Goal: Transaction & Acquisition: Purchase product/service

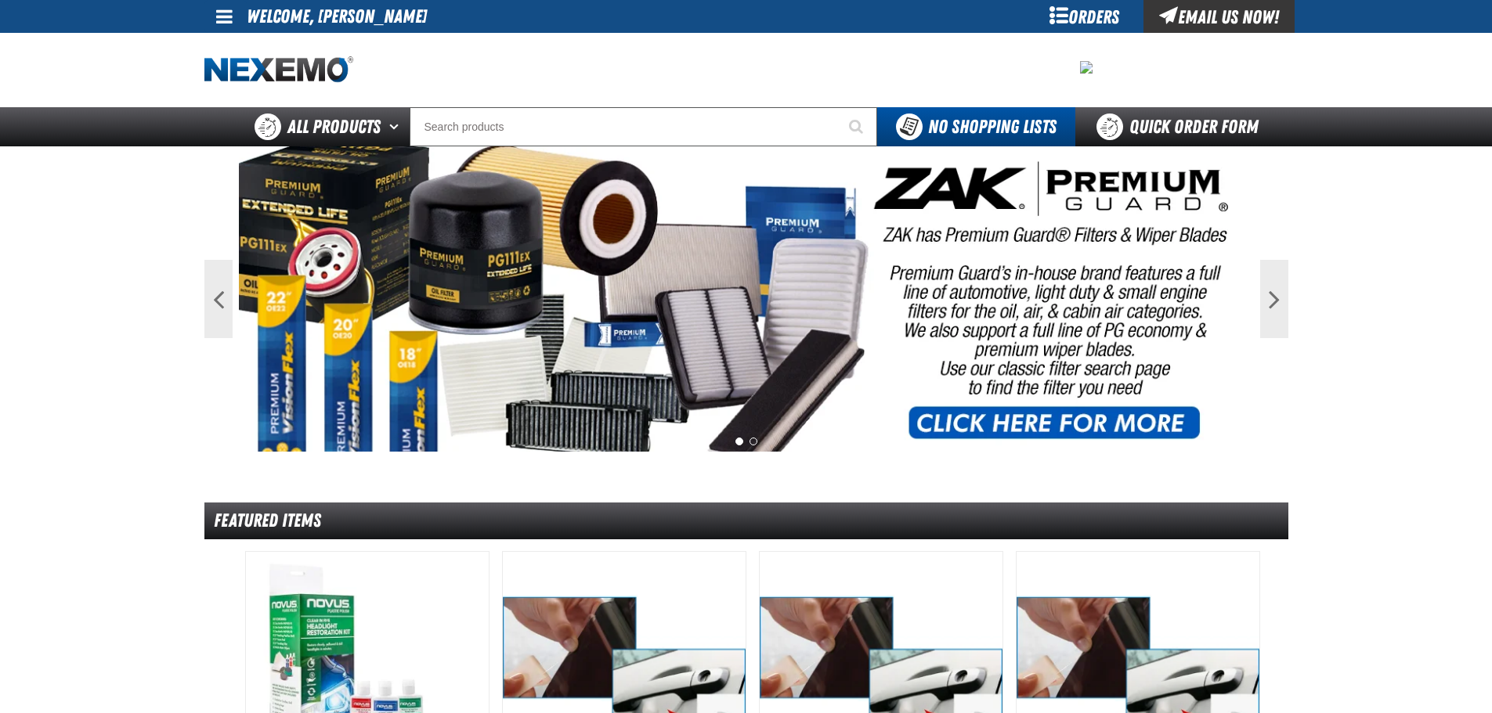
click at [221, 19] on span at bounding box center [224, 16] width 16 height 19
click at [234, 47] on link "My Account My Account" at bounding box center [246, 46] width 70 height 15
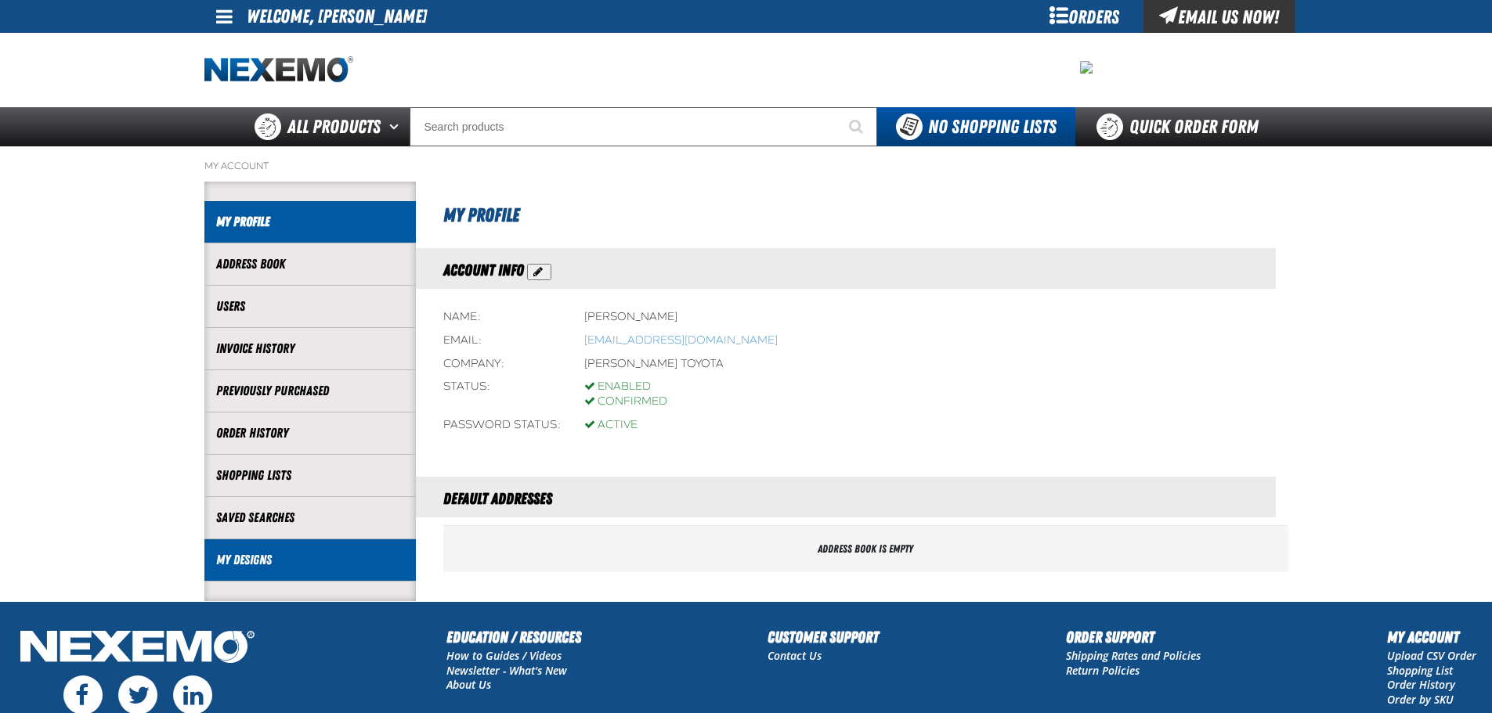
click at [280, 554] on link "My Designs" at bounding box center [310, 560] width 188 height 18
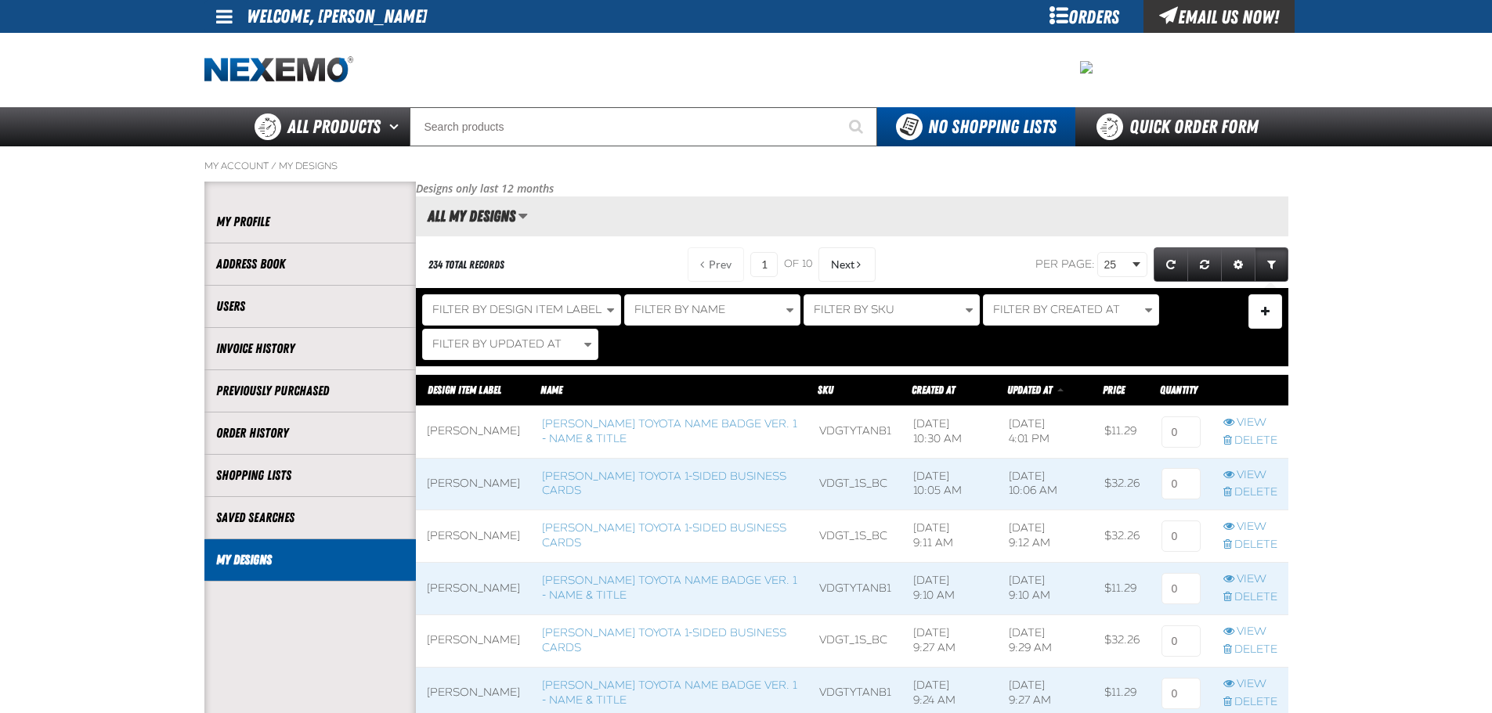
scroll to position [1, 1]
click at [624, 477] on link "[PERSON_NAME] Toyota 1-sided Business Cards" at bounding box center [664, 484] width 244 height 28
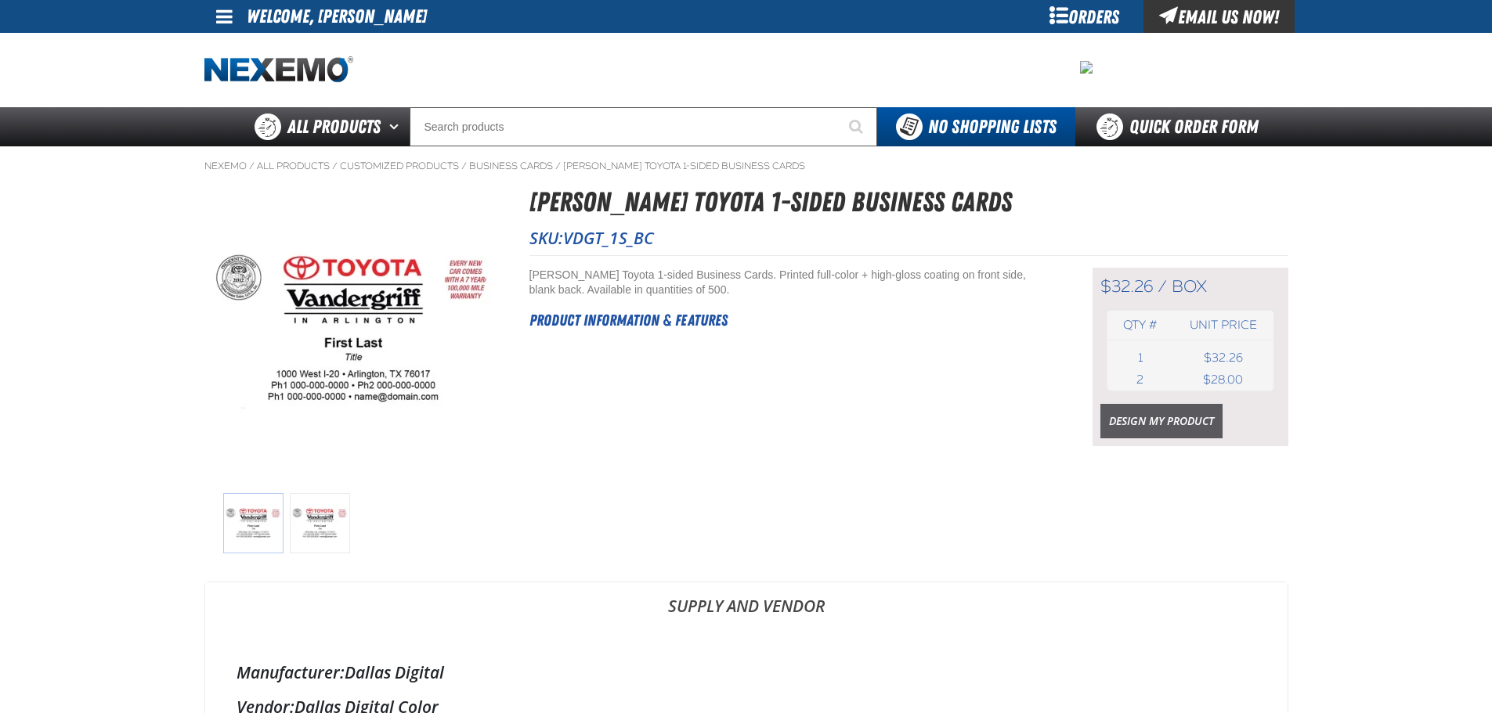
click at [1142, 413] on link "Design My Product" at bounding box center [1161, 421] width 122 height 34
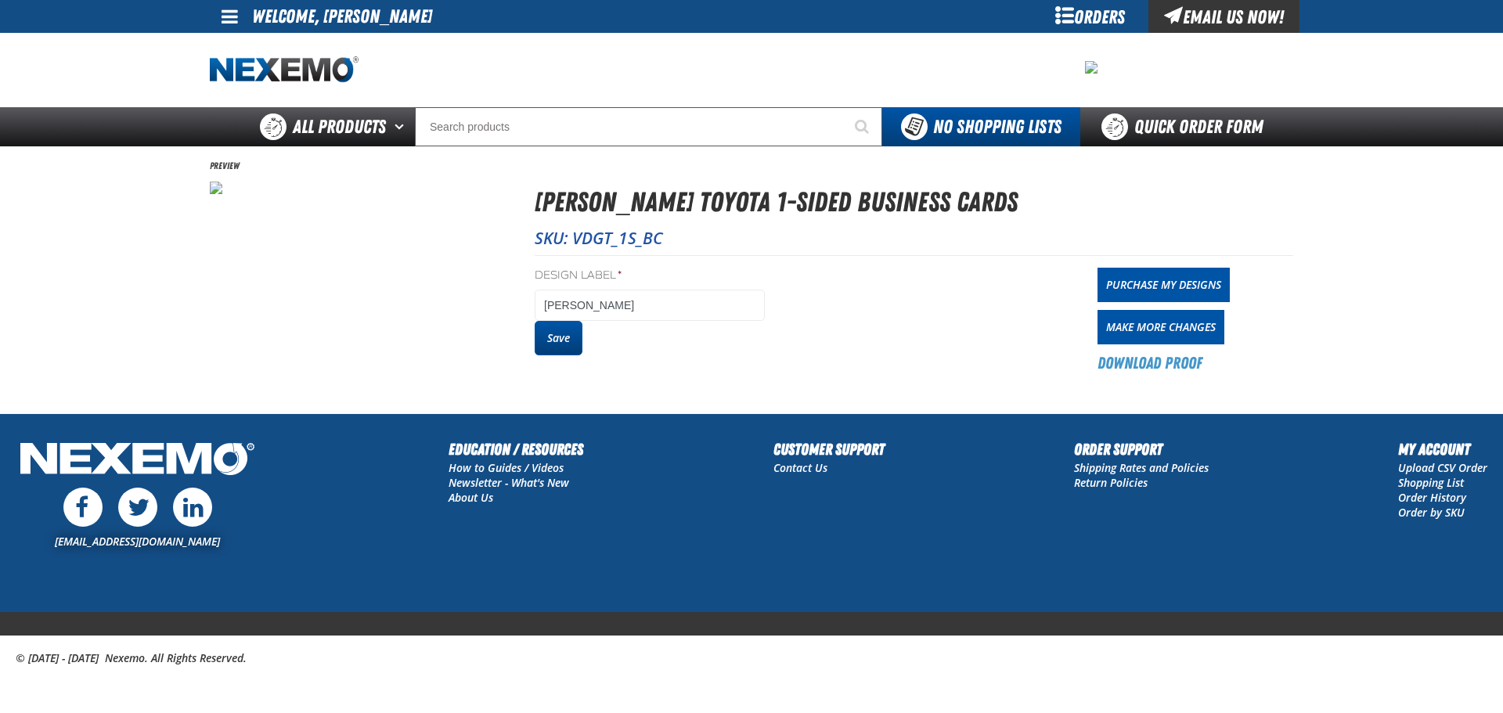
click at [565, 335] on button "Save" at bounding box center [559, 338] width 48 height 34
click at [1138, 288] on link "Purchase My Designs" at bounding box center [1164, 285] width 132 height 34
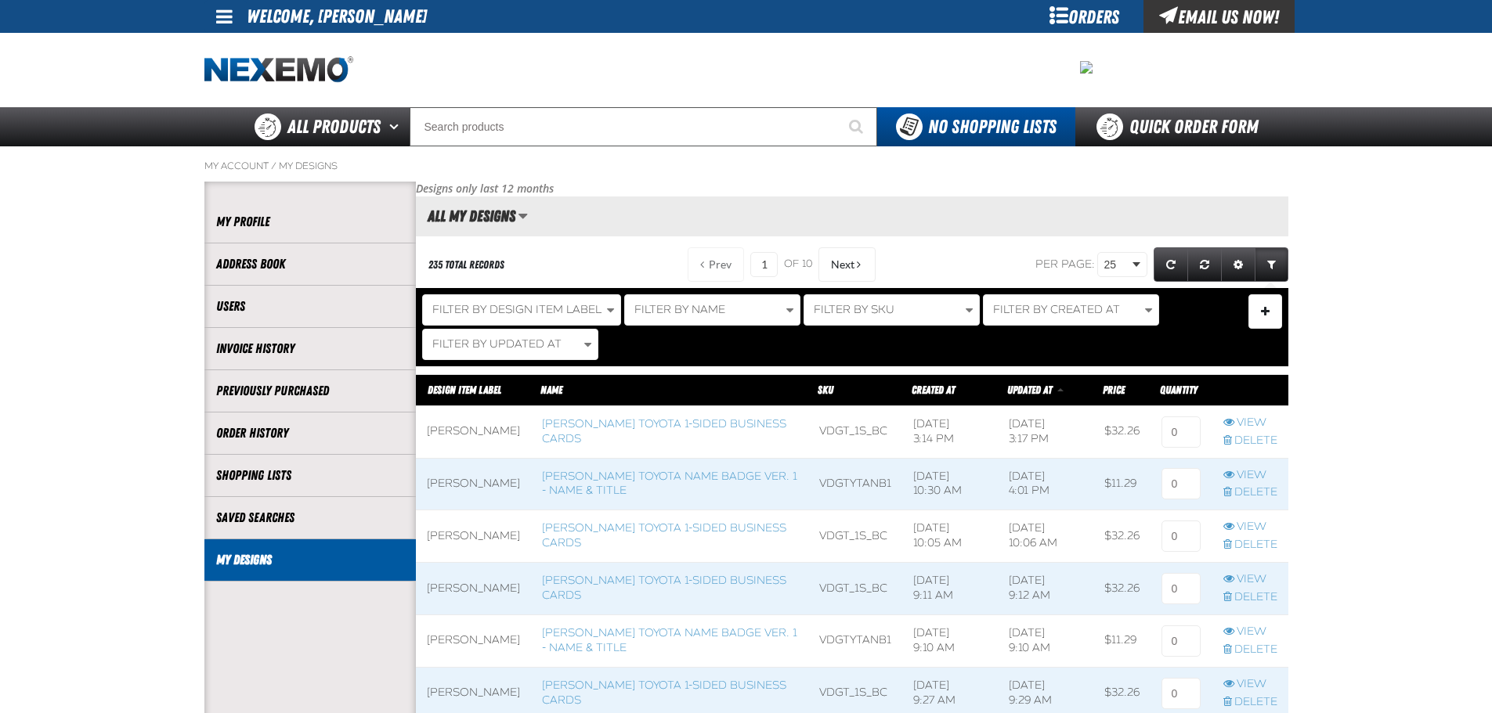
scroll to position [1, 1]
click at [1182, 421] on input at bounding box center [1180, 432] width 39 height 31
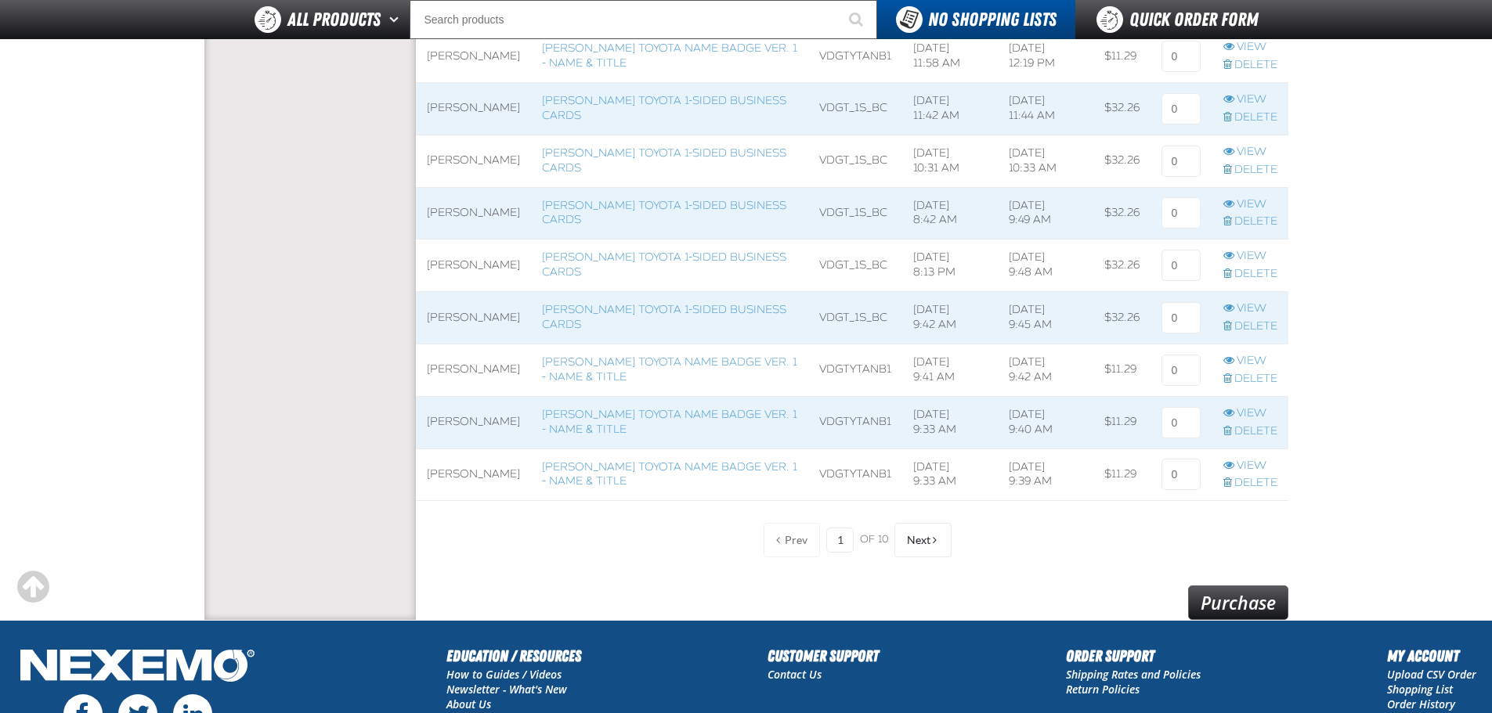
scroll to position [1175, 0]
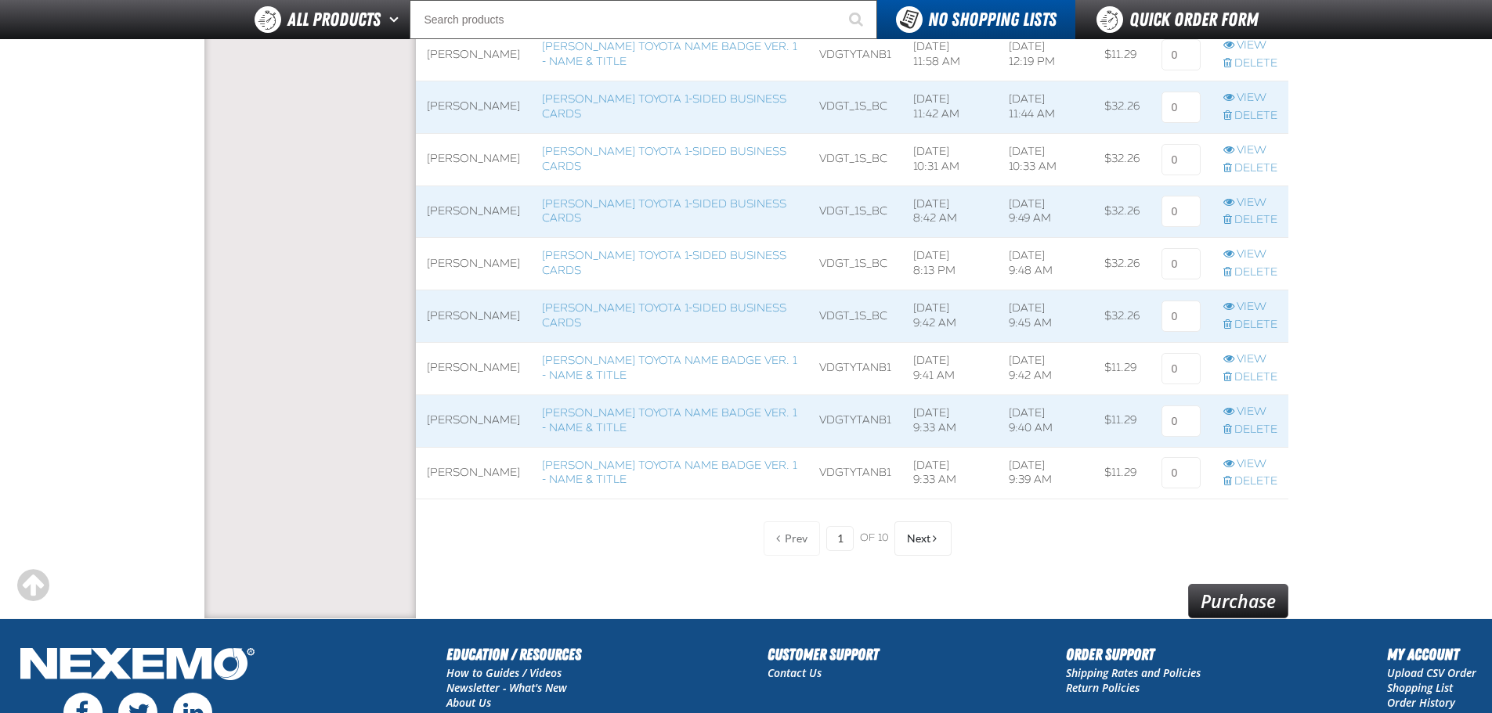
type input "1"
click at [1227, 599] on link "Purchase" at bounding box center [1238, 601] width 100 height 34
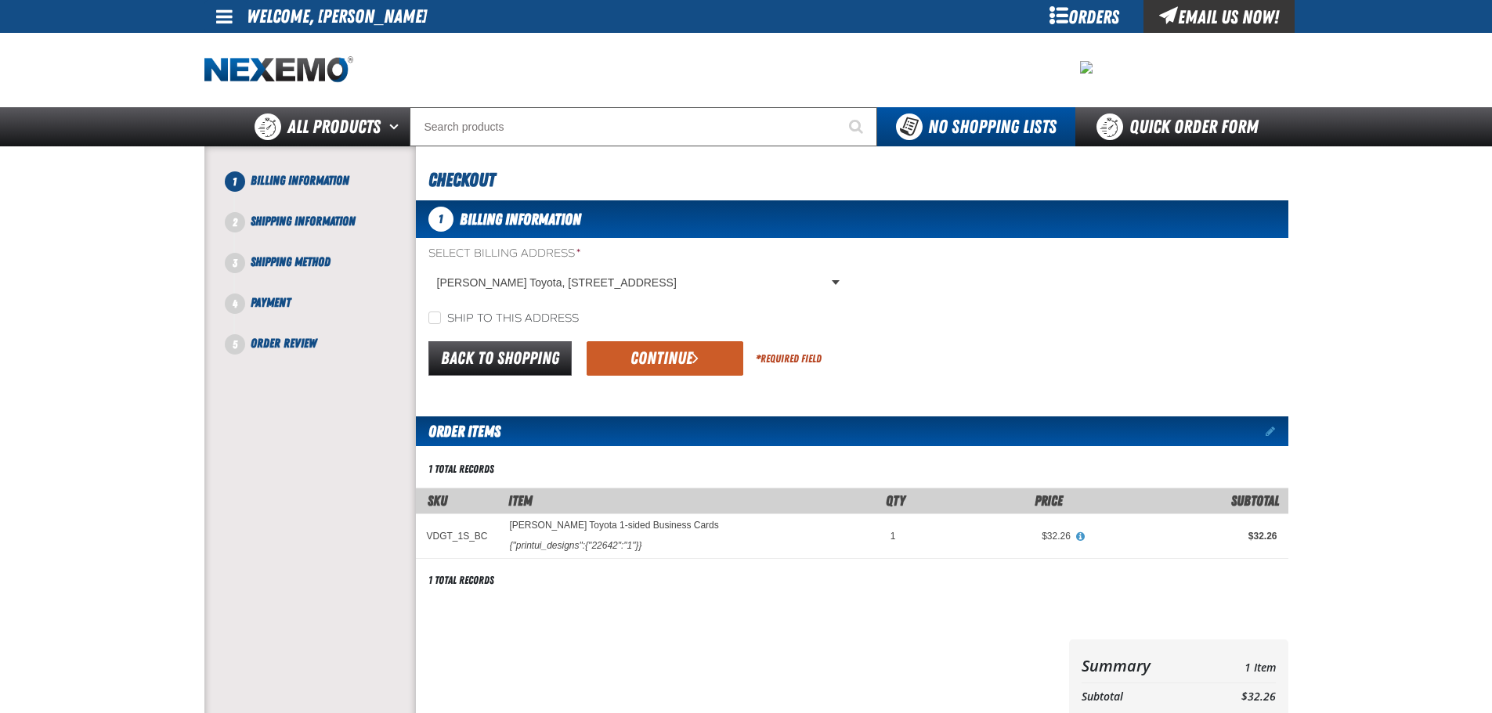
click at [538, 316] on label "Ship to this address" at bounding box center [503, 319] width 150 height 15
click at [441, 316] on input "Ship to this address" at bounding box center [434, 318] width 13 height 13
checkbox input "true"
click at [679, 359] on button "Continue" at bounding box center [665, 358] width 157 height 34
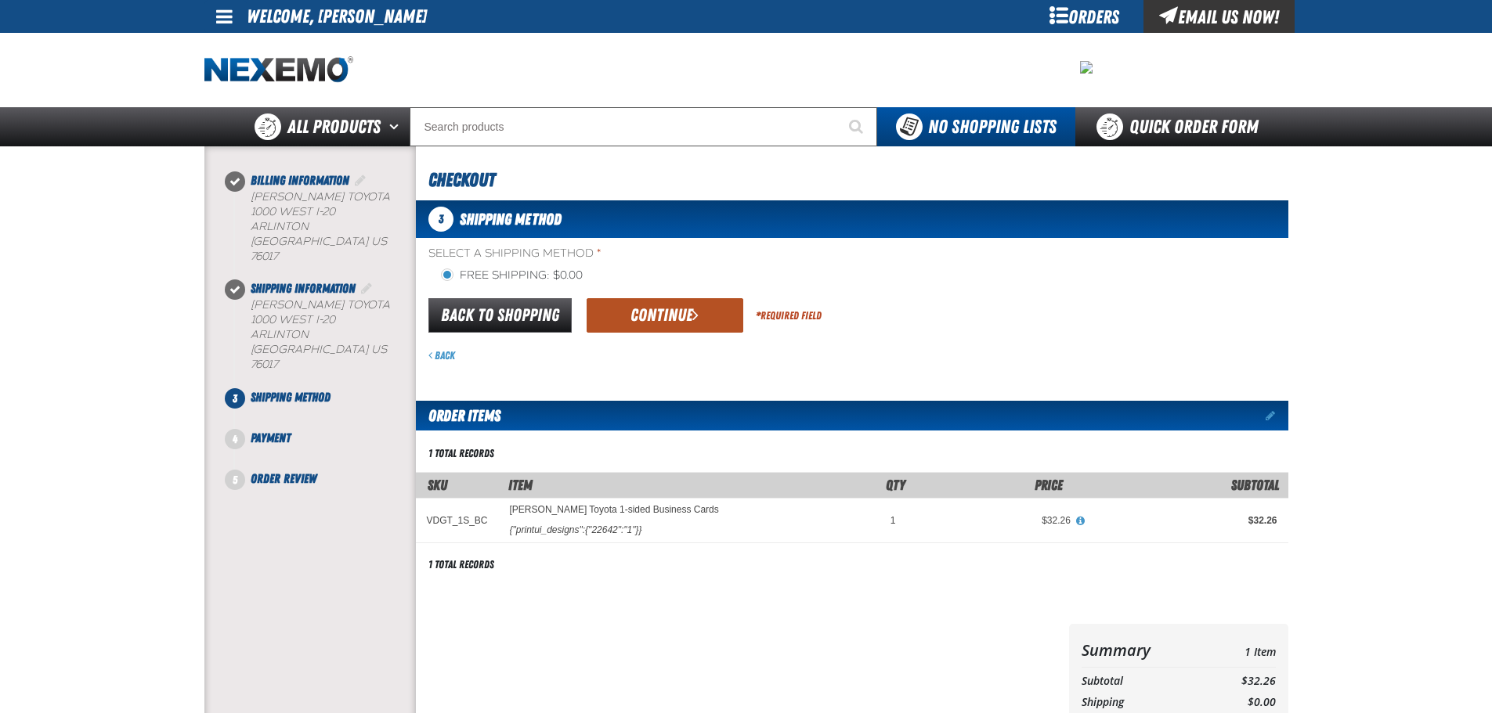
click at [673, 323] on button "Continue" at bounding box center [665, 315] width 157 height 34
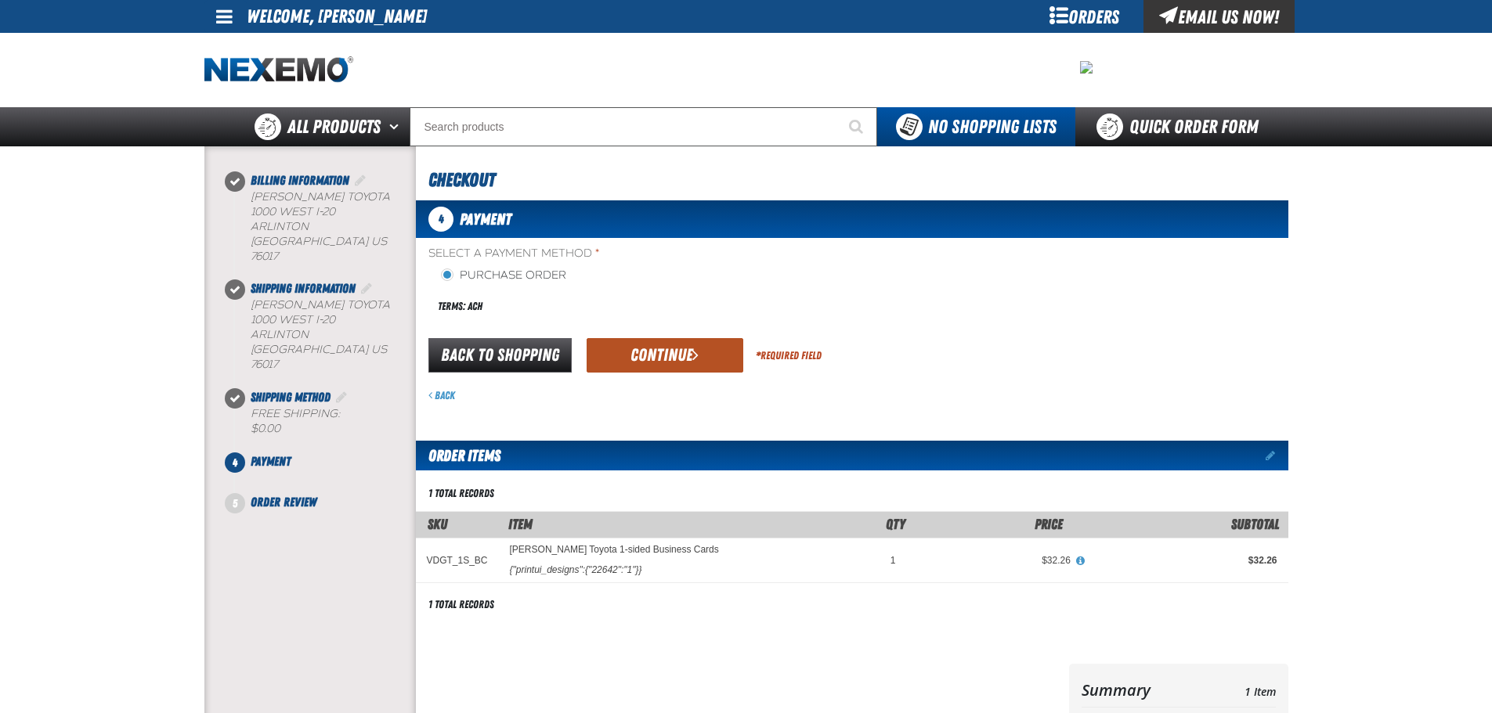
click at [659, 366] on button "Continue" at bounding box center [665, 355] width 157 height 34
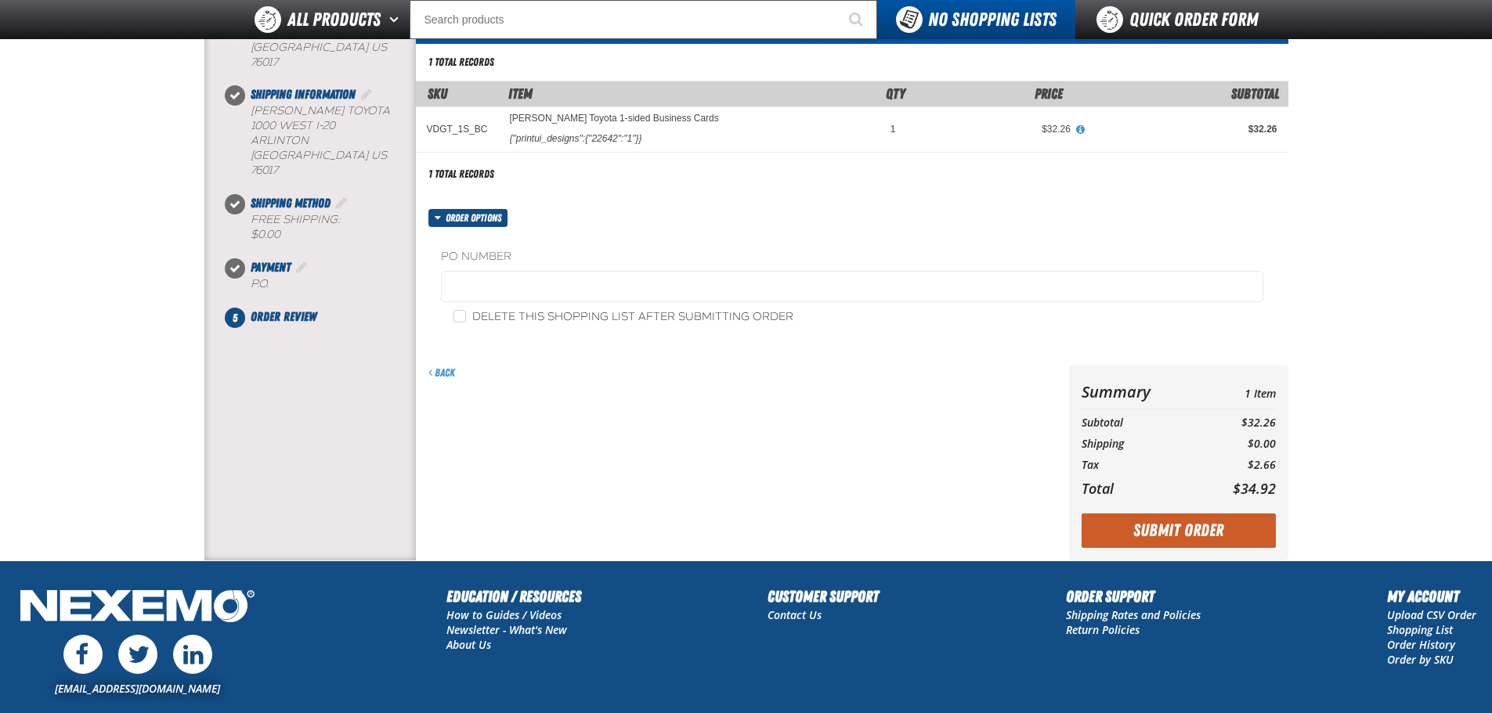
scroll to position [157, 0]
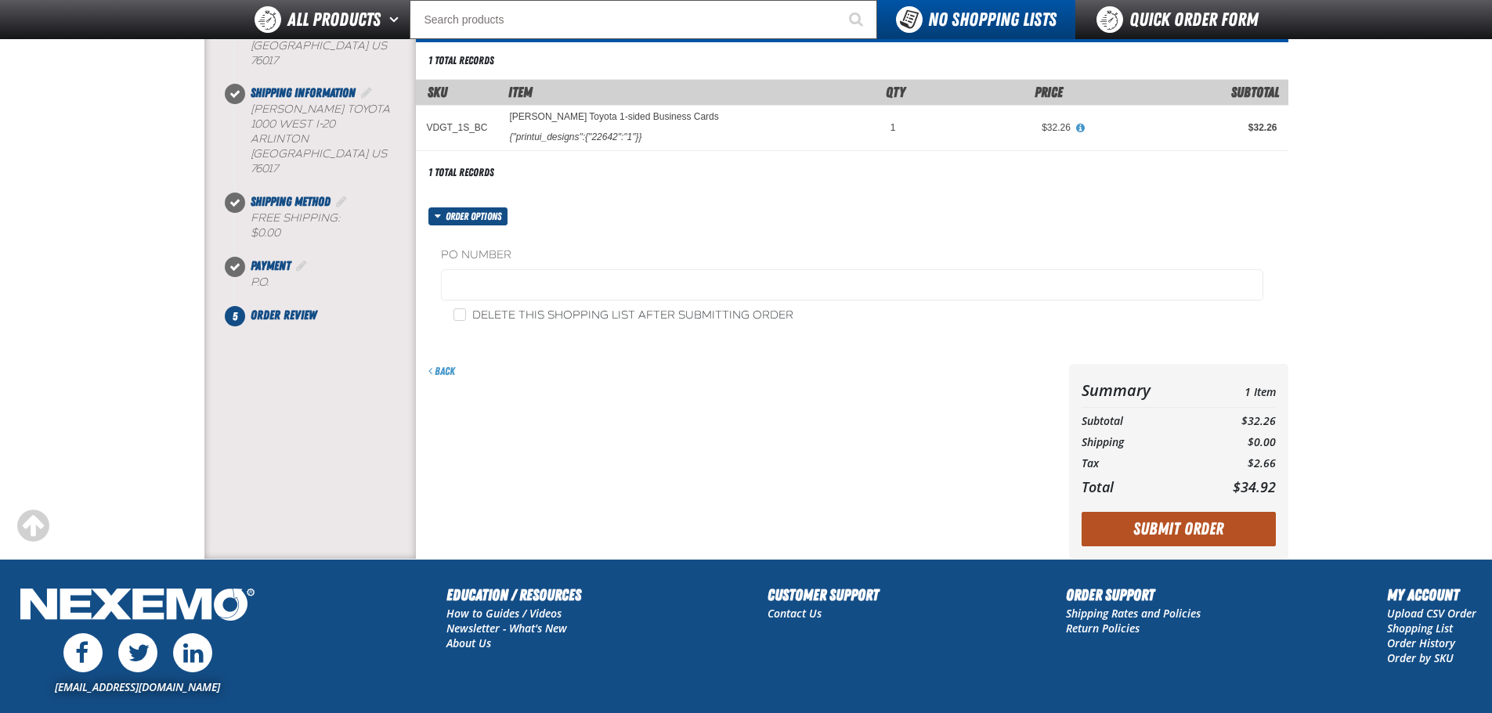
click at [1245, 514] on button "Submit Order" at bounding box center [1178, 529] width 194 height 34
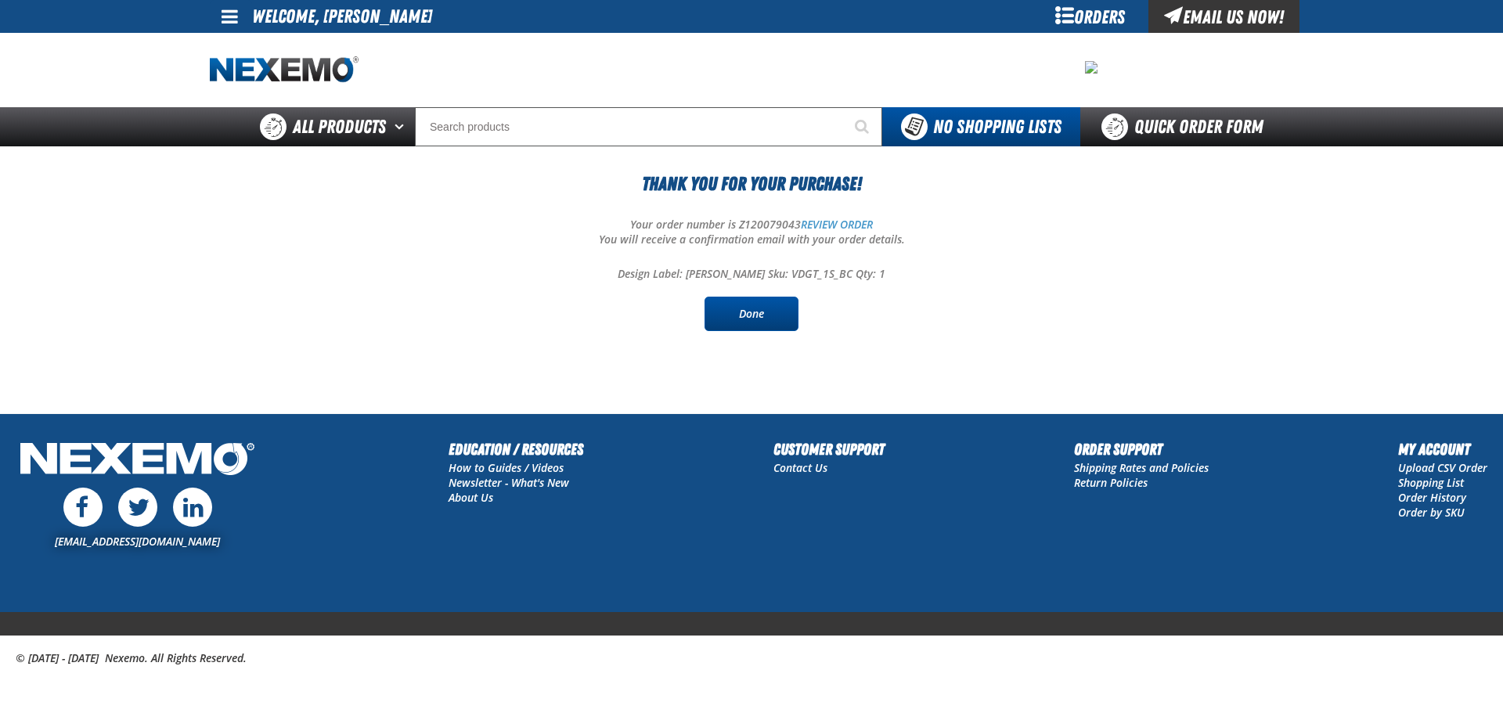
click at [771, 315] on link "Done" at bounding box center [752, 314] width 94 height 34
